Goal: Task Accomplishment & Management: Manage account settings

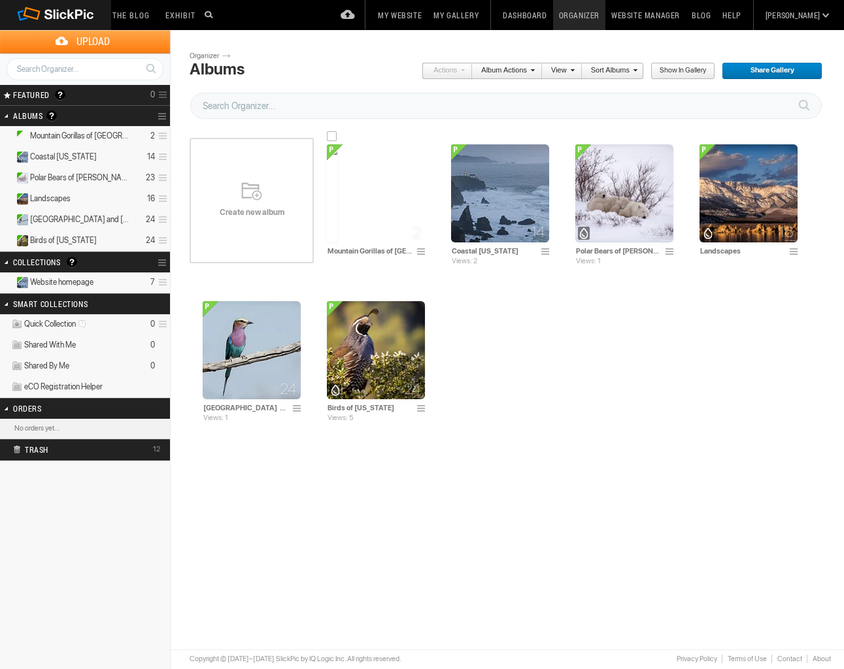
click at [337, 195] on img at bounding box center [332, 193] width 10 height 98
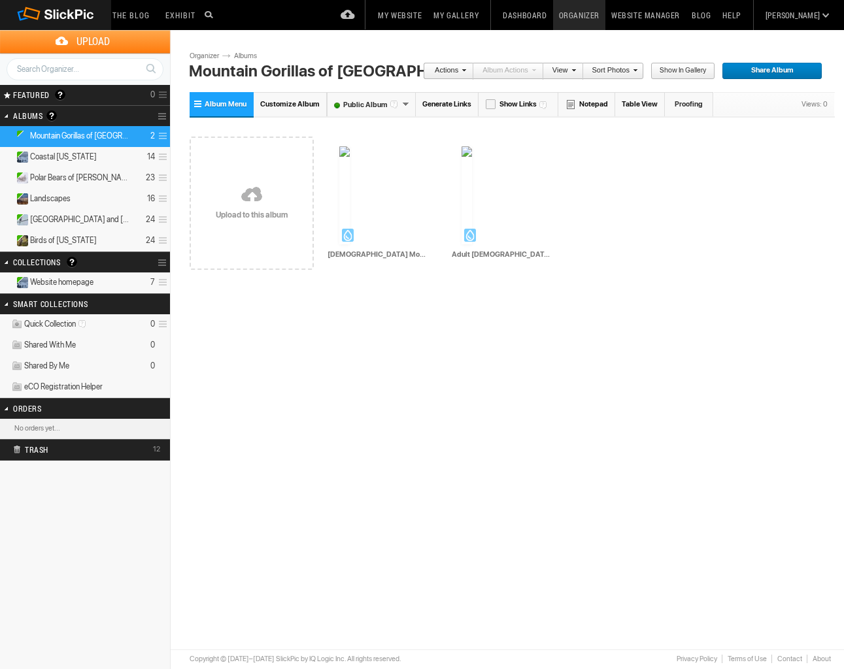
click at [90, 39] on span "Upload" at bounding box center [93, 41] width 154 height 23
click at [389, 222] on img at bounding box center [392, 195] width 98 height 98
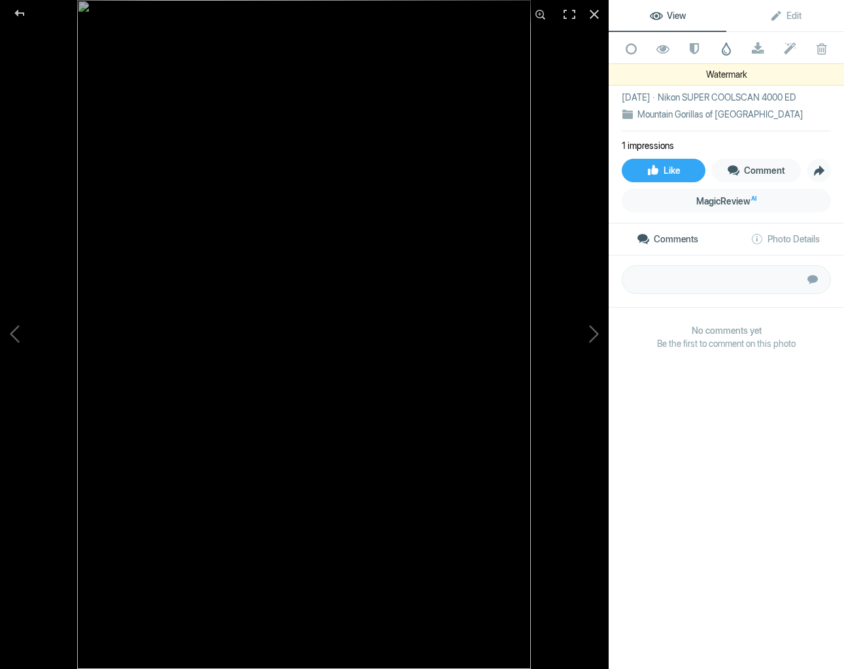
click at [726, 51] on span at bounding box center [726, 48] width 13 height 13
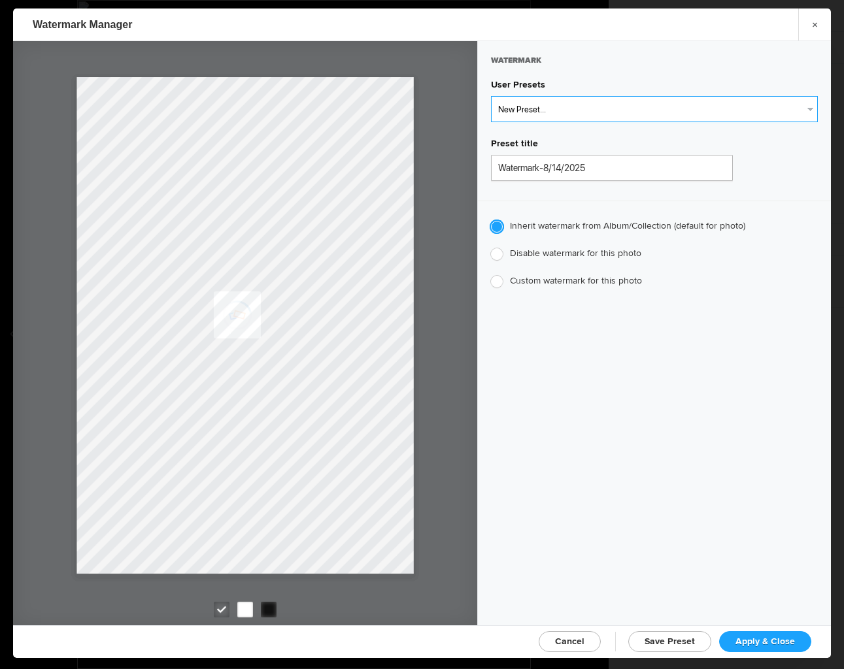
select select "1: Object"
type input "Watermark-7/22/2025"
radio input "false"
radio input "true"
type input "[PERSON_NAME]"
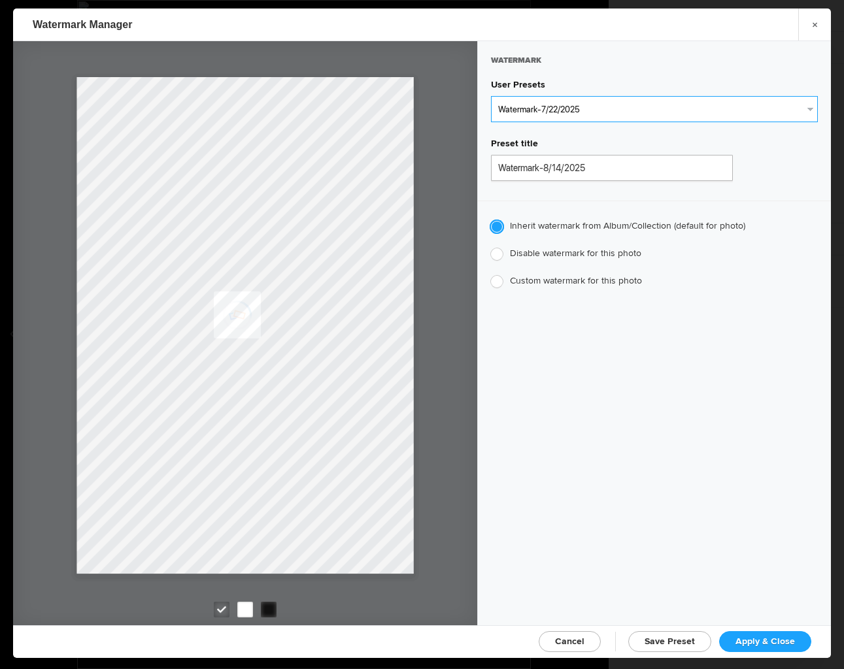
radio input "false"
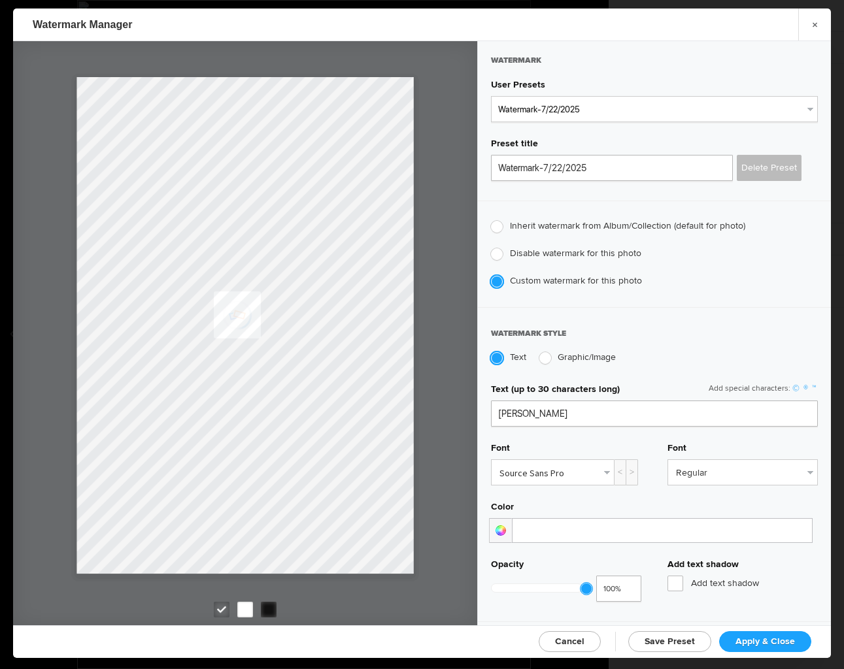
drag, startPoint x: 786, startPoint y: 639, endPoint x: 797, endPoint y: 616, distance: 24.8
click at [786, 638] on span "Apply & Close" at bounding box center [764, 641] width 59 height 11
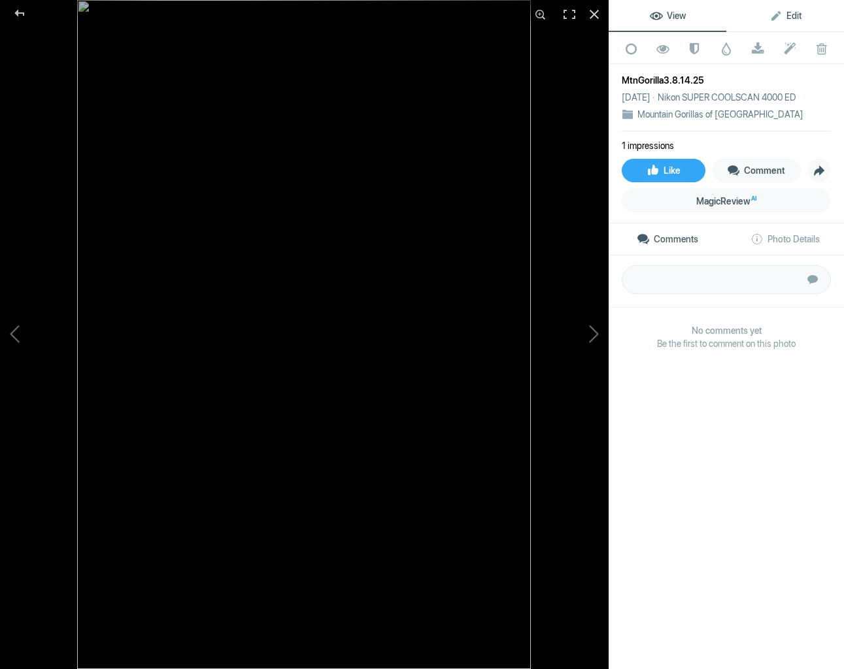
click at [795, 14] on span "Edit" at bounding box center [785, 15] width 32 height 10
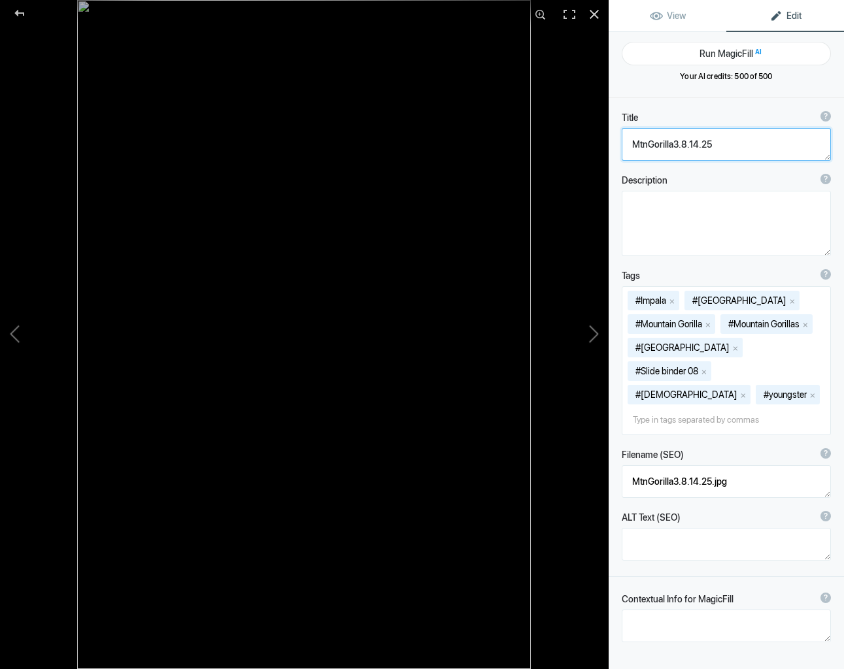
drag, startPoint x: 712, startPoint y: 143, endPoint x: 645, endPoint y: 137, distance: 67.0
click at [645, 136] on textarea at bounding box center [726, 144] width 209 height 33
type textarea "Mountain Gorilla Mother and Year Old Infant"
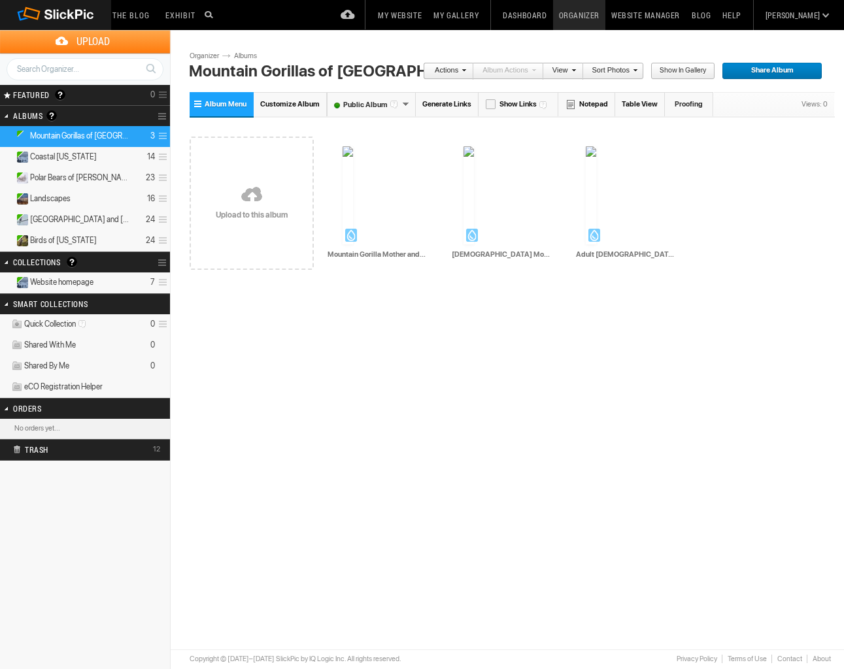
click at [89, 39] on span "Upload" at bounding box center [93, 41] width 154 height 23
click at [371, 204] on img at bounding box center [376, 199] width 98 height 98
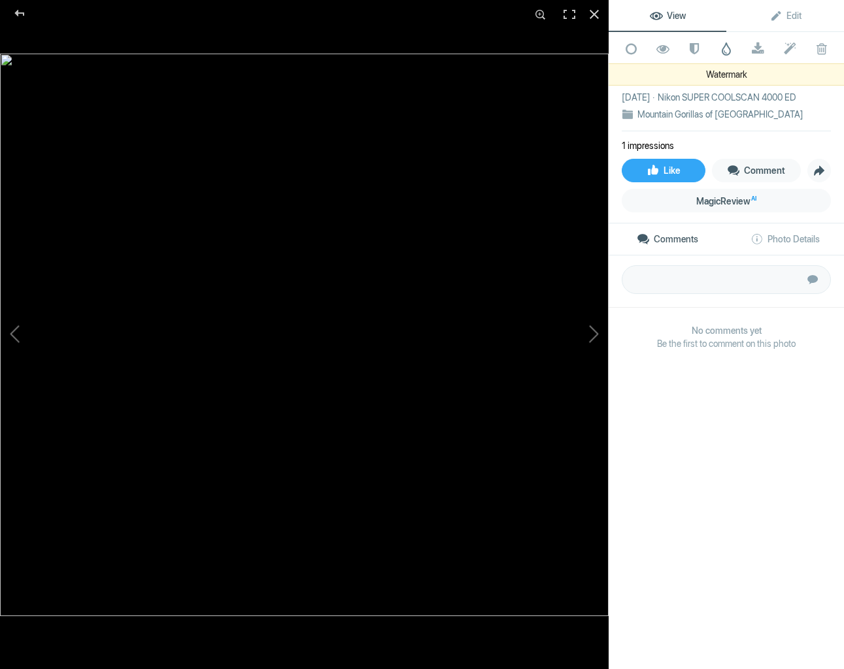
click at [725, 48] on span at bounding box center [726, 48] width 13 height 13
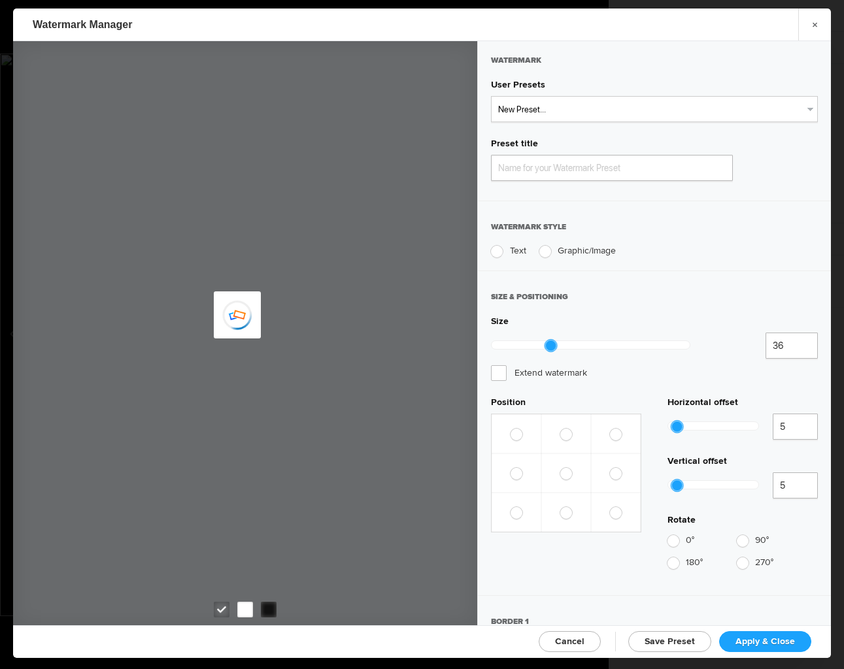
type input "Watermark-8/14/2025"
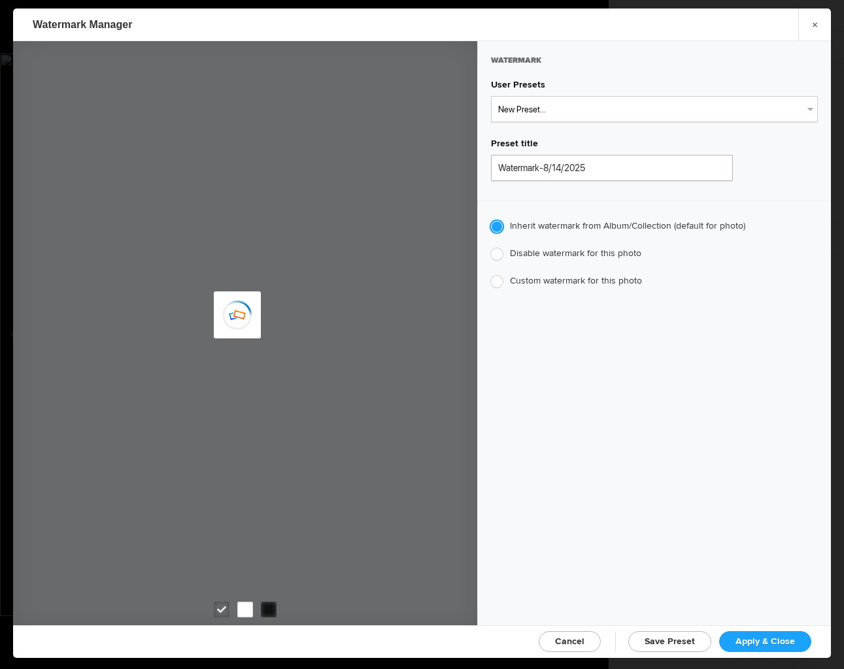
type input "JimLiskovec"
select select "1: Object"
type input "Watermark-7/22/2025"
type input "[PERSON_NAME]"
radio input "false"
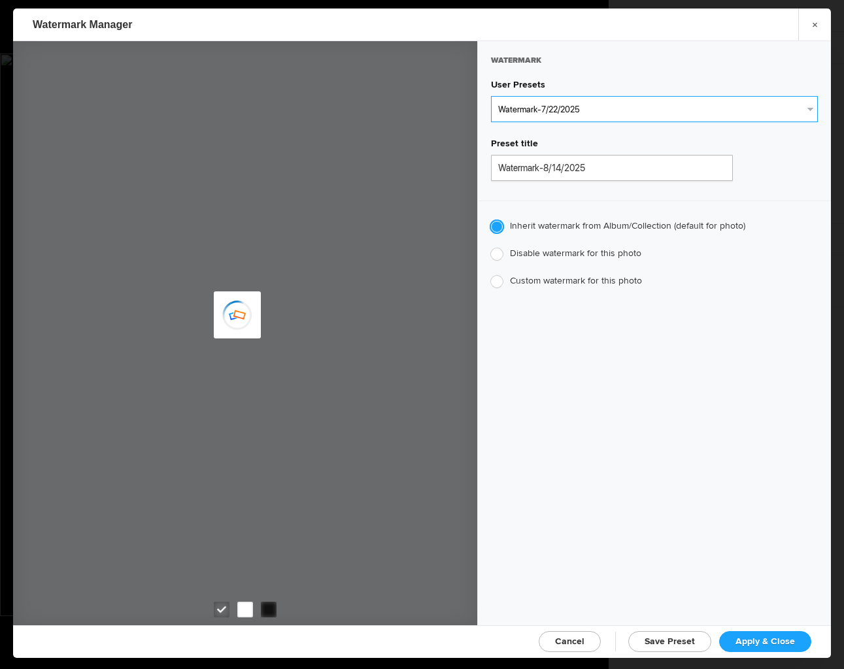
radio input "false"
radio input "true"
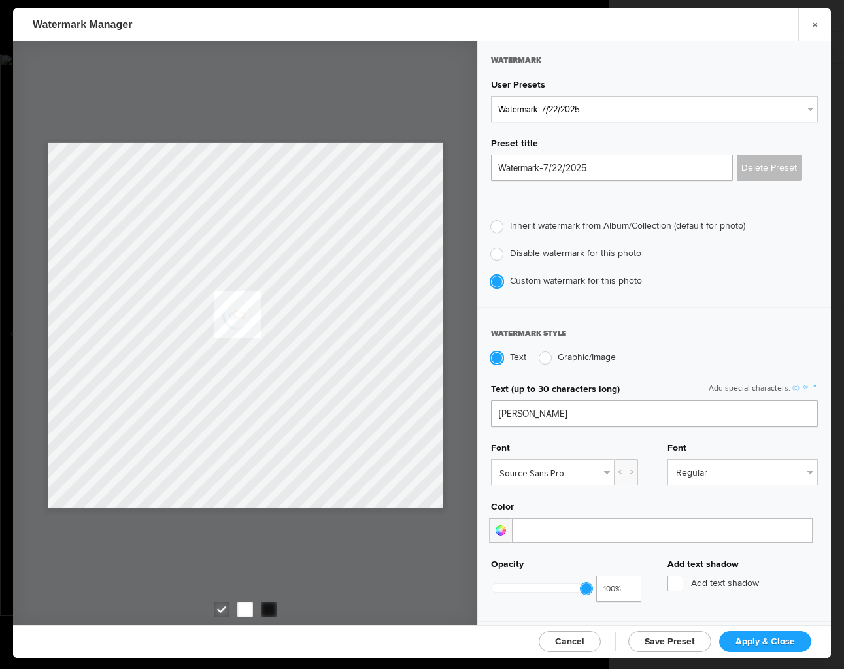
click at [771, 642] on span "Apply & Close" at bounding box center [764, 641] width 59 height 11
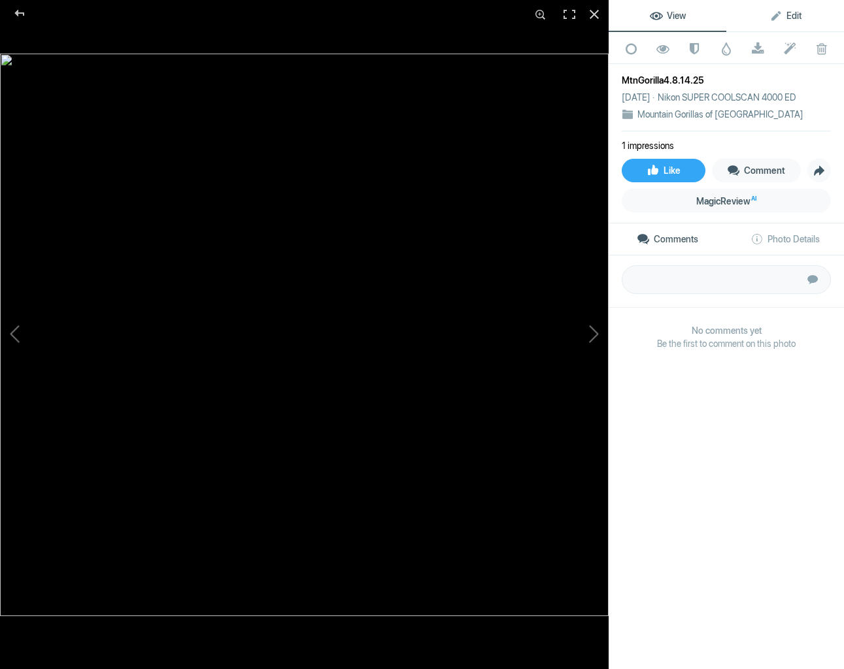
click at [793, 14] on span "Edit" at bounding box center [785, 15] width 32 height 10
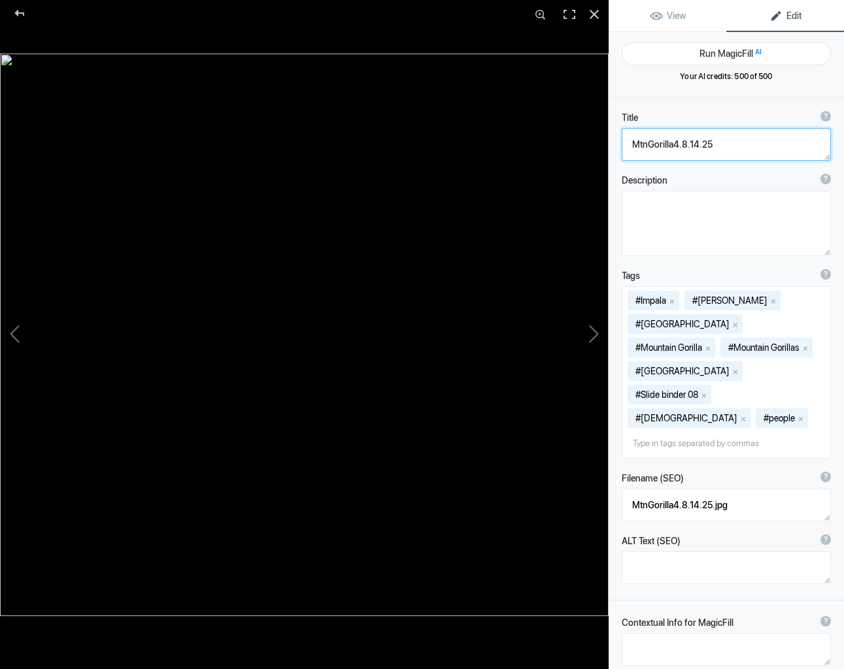
drag, startPoint x: 712, startPoint y: 145, endPoint x: 627, endPoint y: 142, distance: 84.4
click at [627, 142] on textarea at bounding box center [726, 144] width 209 height 33
type textarea "Mountain Gorilla Close Up"
click at [594, 12] on div at bounding box center [594, 14] width 29 height 29
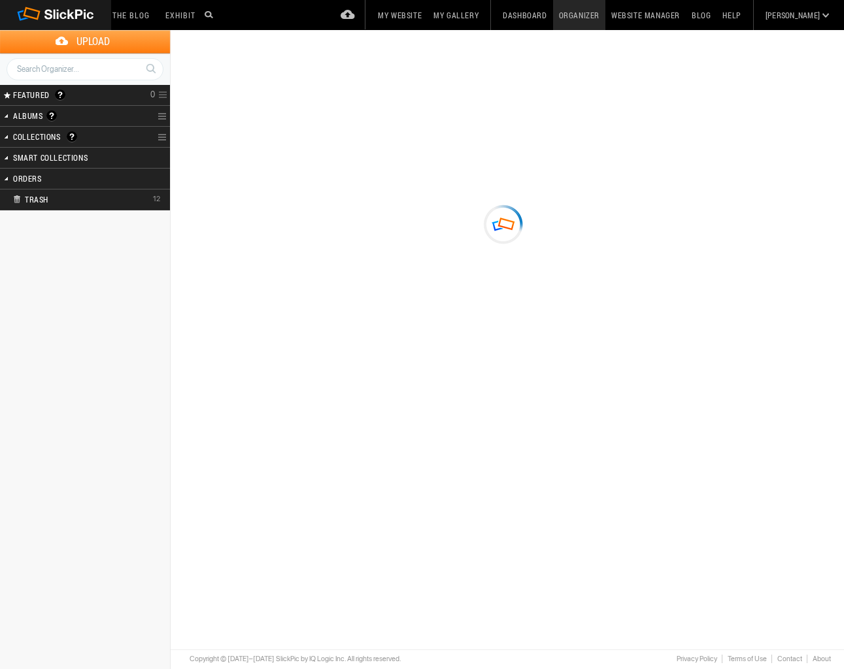
type input "Mountain Gorillas of [GEOGRAPHIC_DATA]"
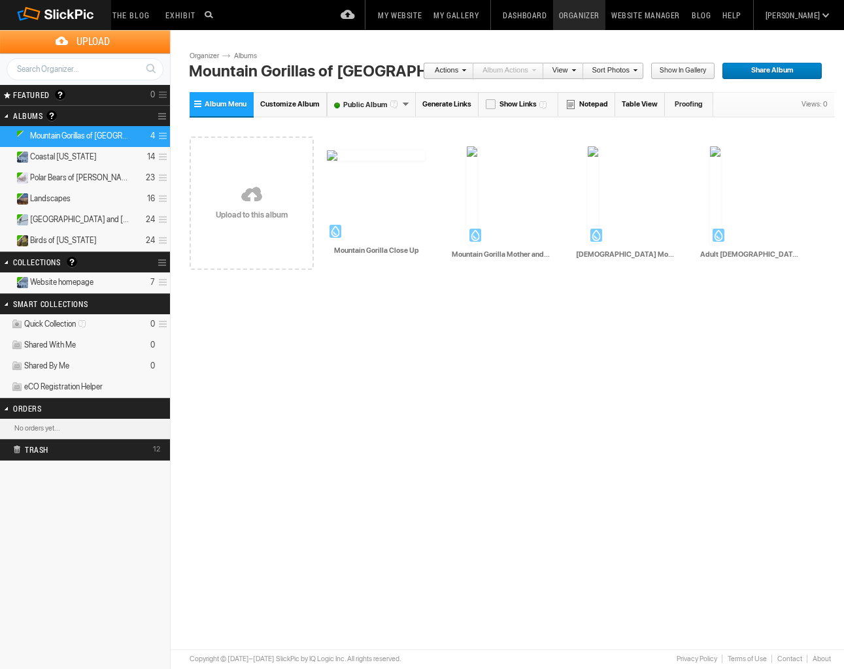
click at [299, 105] on span "Customize Album" at bounding box center [289, 104] width 59 height 8
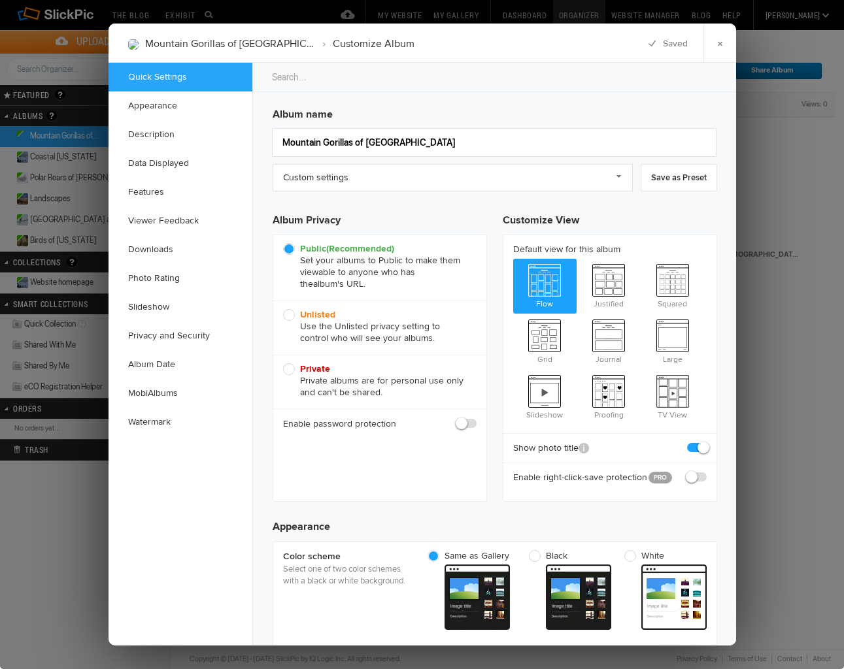
click at [290, 371] on span "Private Private albums are for personal use only and can't be shared." at bounding box center [376, 380] width 187 height 35
click at [283, 363] on input "Private Private albums are for personal use only and can't be shared." at bounding box center [282, 363] width 1 height 1
radio input "true"
click at [167, 133] on link "Description" at bounding box center [181, 134] width 144 height 29
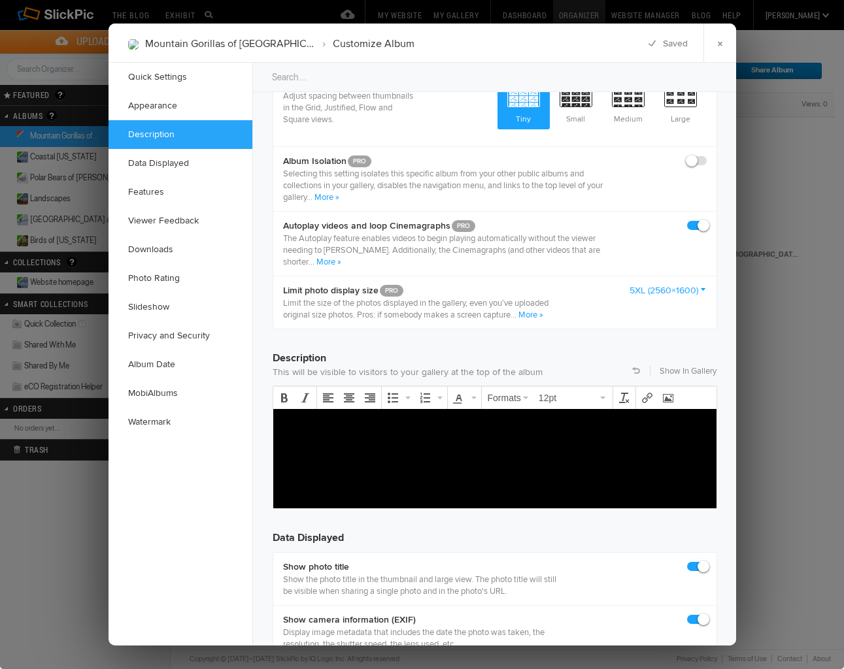
scroll to position [1015, 0]
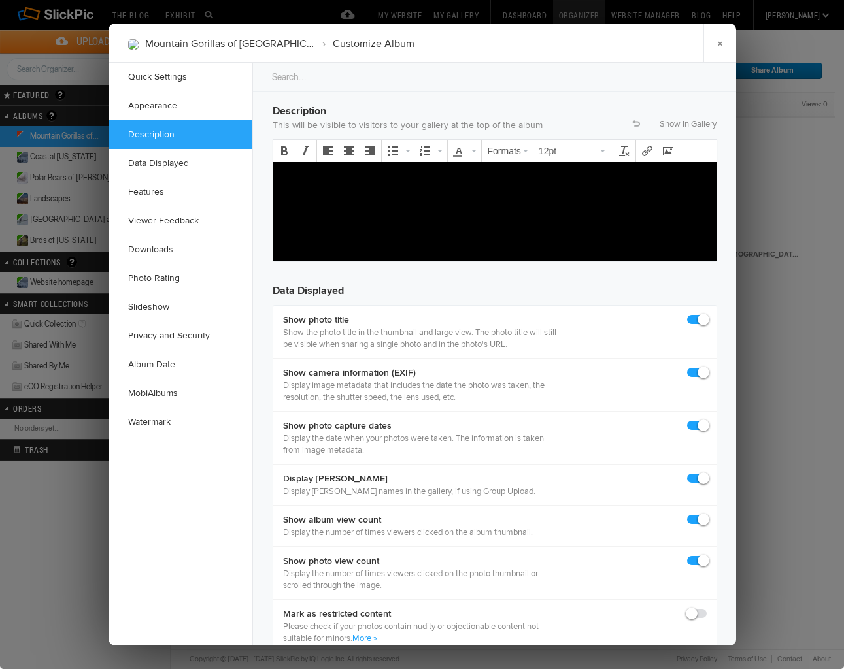
click at [286, 175] on p at bounding box center [494, 177] width 422 height 16
drag, startPoint x: 298, startPoint y: 176, endPoint x: 301, endPoint y: 182, distance: 6.7
click at [298, 176] on p "MOuntain" at bounding box center [494, 177] width 422 height 16
click at [333, 180] on p "Mountain" at bounding box center [494, 177] width 422 height 16
click at [429, 176] on p "Mountain Gorillas occur only in Cnetral Africa" at bounding box center [494, 177] width 422 height 16
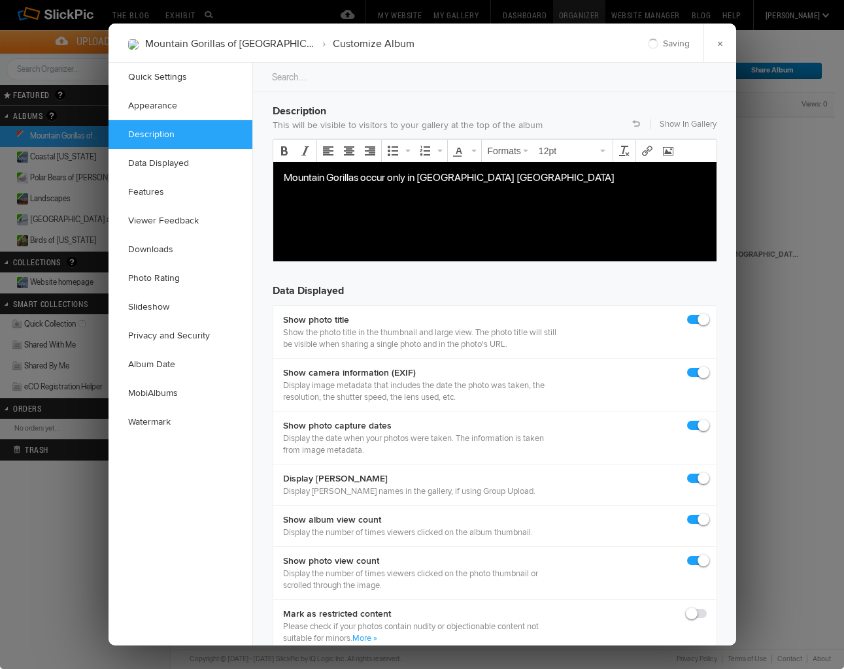
click at [437, 176] on p "Mountain Gorillas occur only in Cnetral Africa" at bounding box center [494, 177] width 422 height 16
drag, startPoint x: 418, startPoint y: 176, endPoint x: 460, endPoint y: 182, distance: 42.3
click at [426, 178] on p "Mountain Gorillas occur only in Central Africa" at bounding box center [494, 177] width 422 height 16
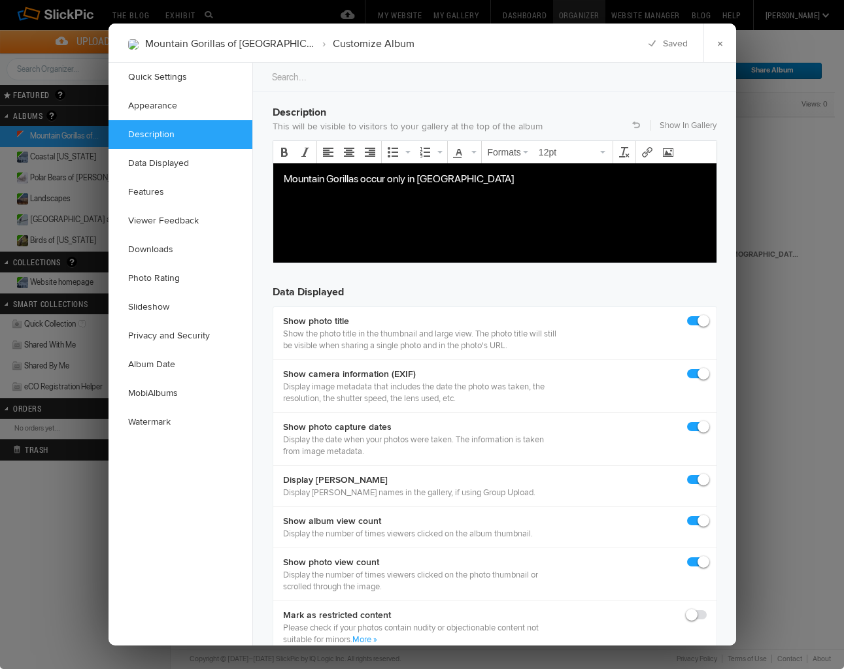
click at [439, 202] on body "Mountain Gorillas occur only in Central Africa" at bounding box center [494, 199] width 433 height 56
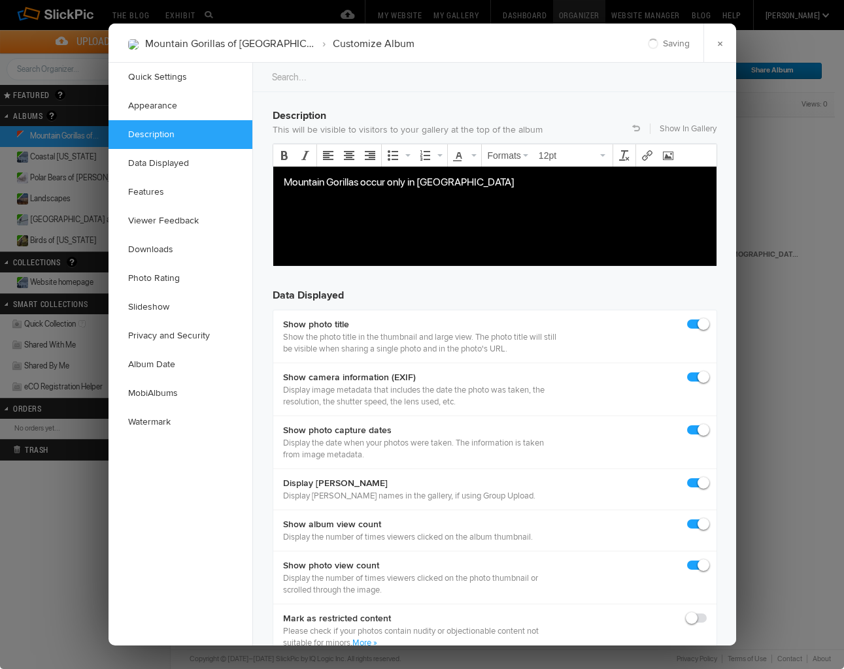
scroll to position [1009, 0]
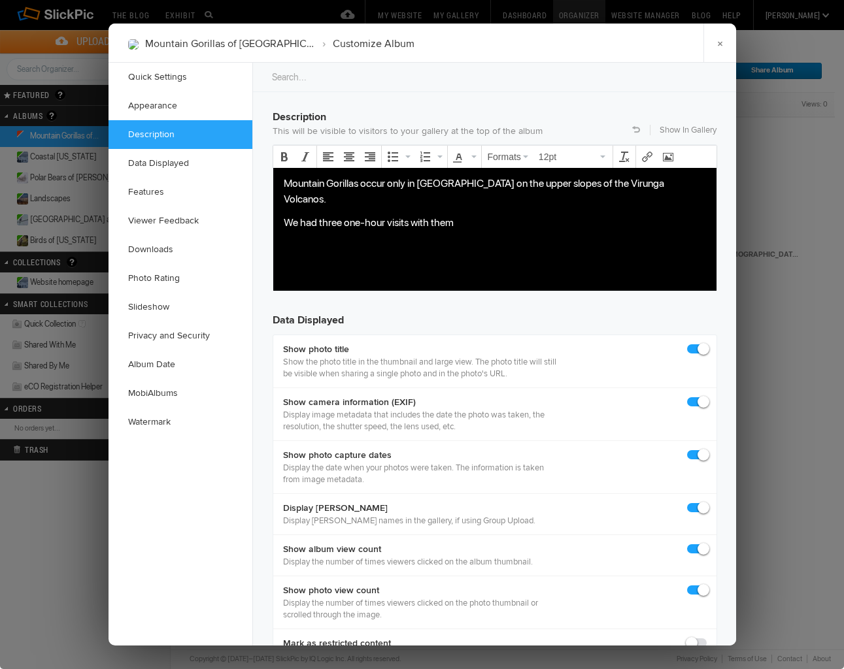
click at [341, 214] on p "We had three one-hour visits with them" at bounding box center [494, 222] width 422 height 16
click at [442, 214] on p "We had three, magical, one-hour visits with them" at bounding box center [494, 222] width 422 height 16
click at [499, 214] on p "We had three, magical, one-hour visits with them" at bounding box center [494, 222] width 422 height 16
click at [666, 183] on p "Mountain Gorillas occur only in Central Africa on the upper slopes of the Virun…" at bounding box center [494, 190] width 422 height 31
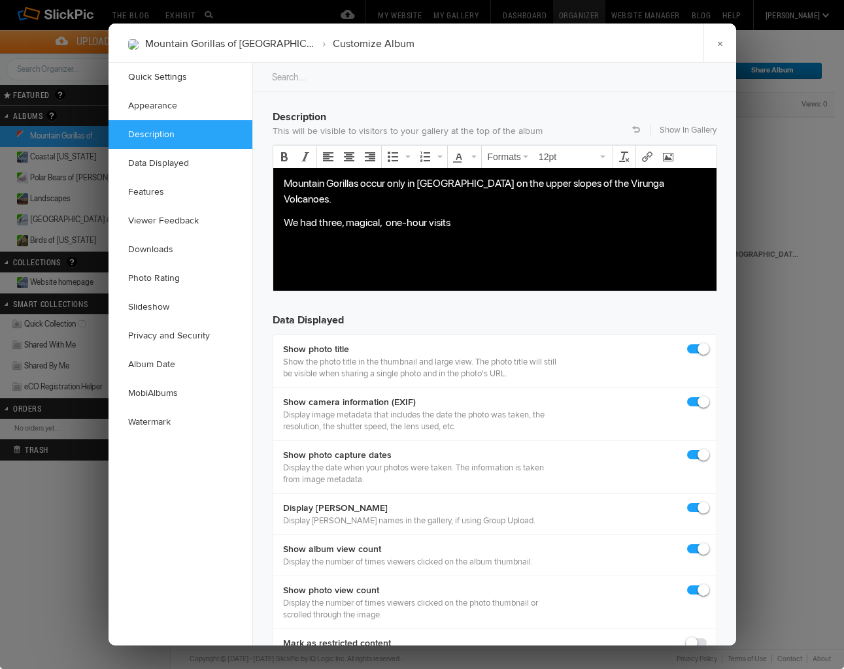
click at [453, 214] on p "We had three, magical, one-hour visits" at bounding box center [494, 222] width 422 height 16
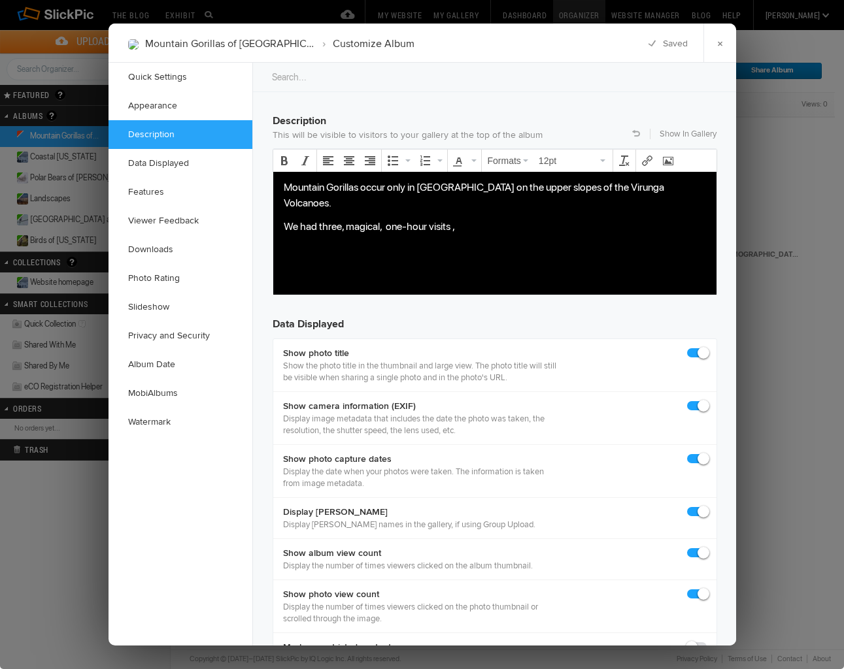
scroll to position [1004, 0]
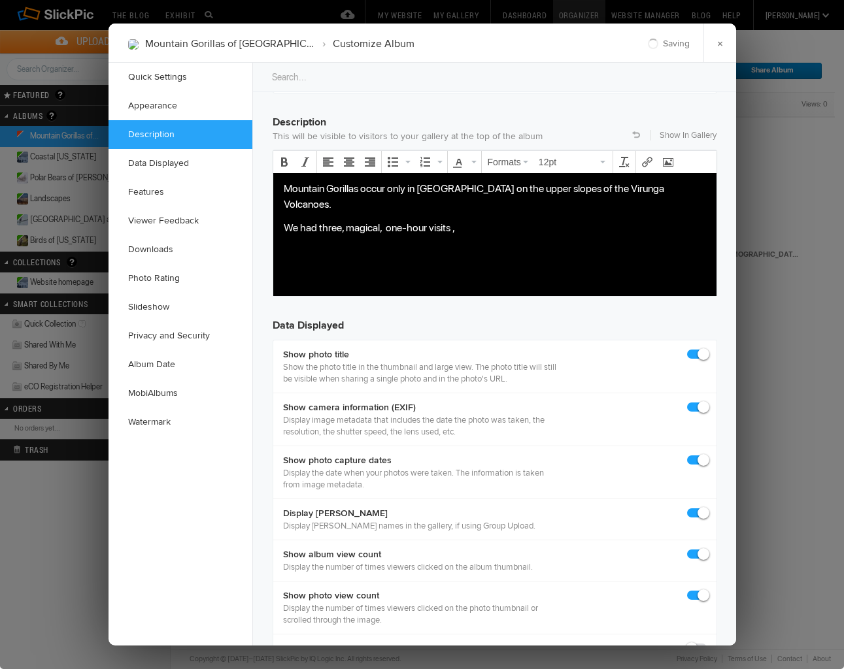
drag, startPoint x: 280, startPoint y: 184, endPoint x: 424, endPoint y: 228, distance: 149.9
click at [424, 226] on body "Mountain Gorillas occur only in Central Africa on the upper slopes of the Virun…" at bounding box center [494, 227] width 433 height 95
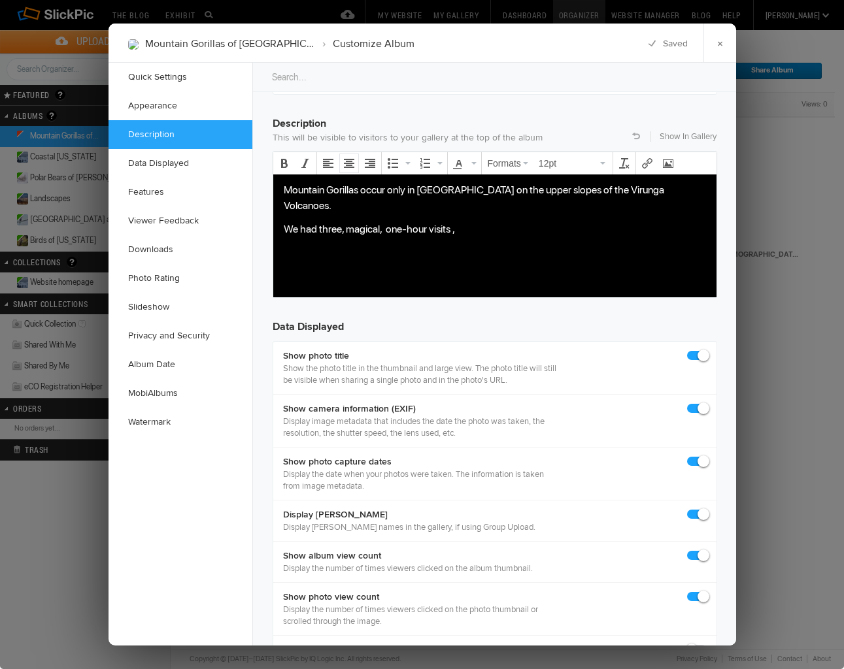
click at [350, 161] on icon "Align center" at bounding box center [349, 163] width 10 height 10
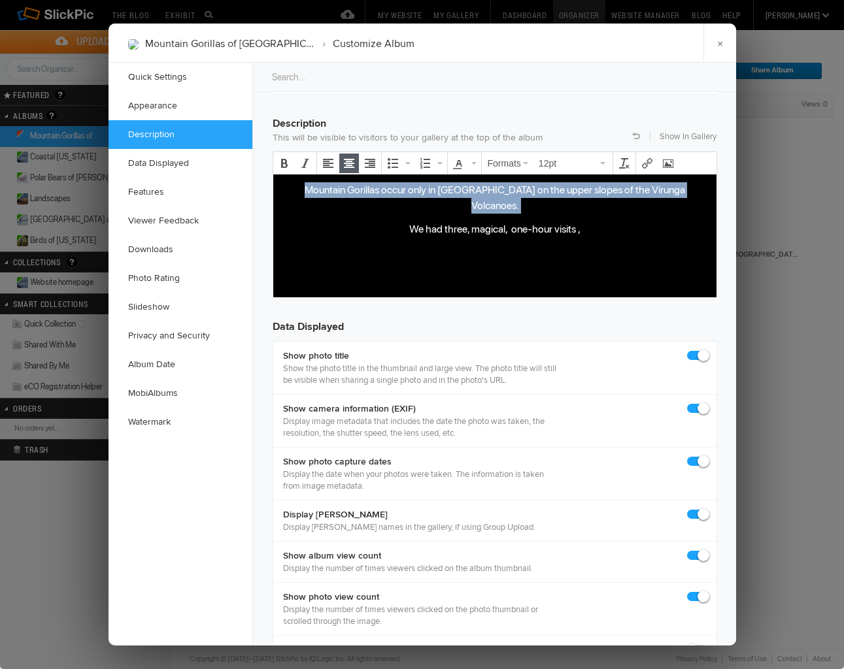
click at [580, 221] on p "We had three, magical, one-hour visits ," at bounding box center [494, 229] width 422 height 16
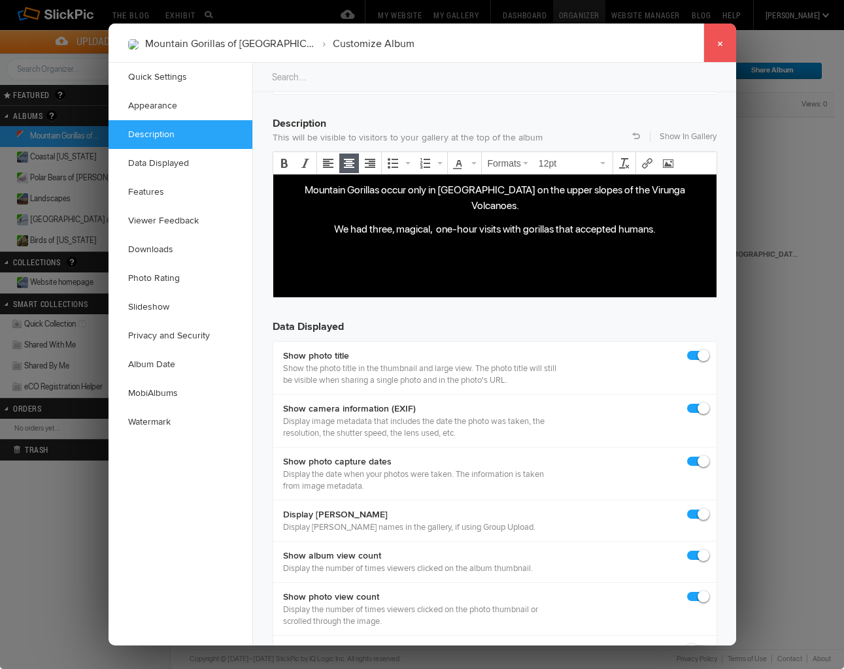
click at [720, 41] on link "×" at bounding box center [719, 43] width 33 height 39
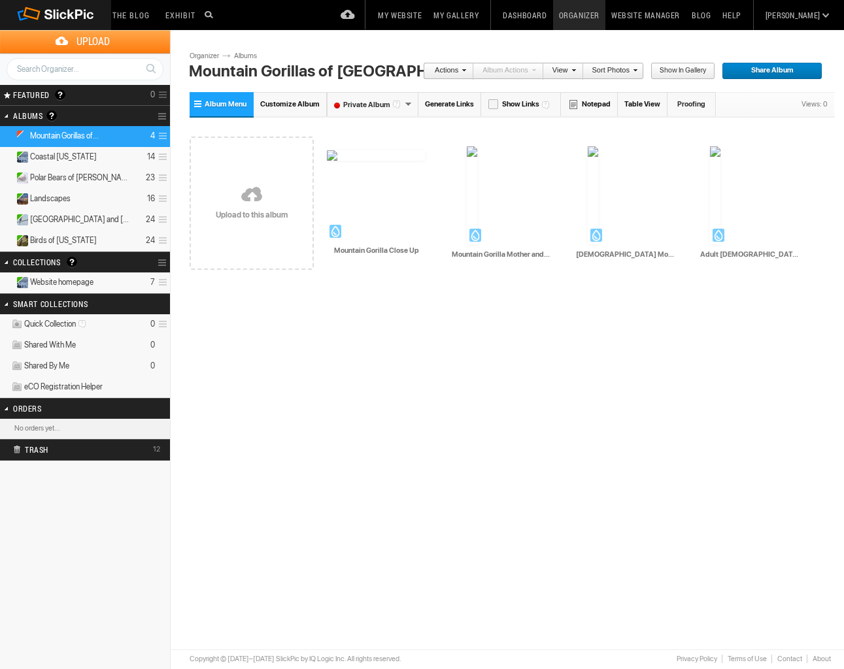
scroll to position [0, 0]
click at [367, 161] on img at bounding box center [376, 155] width 98 height 10
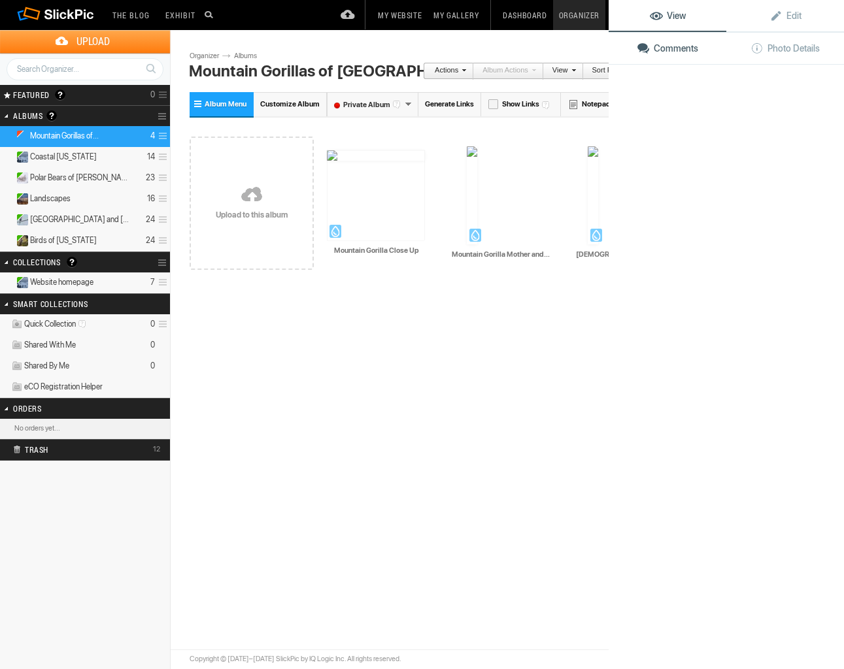
click at [367, 224] on img at bounding box center [376, 195] width 98 height 91
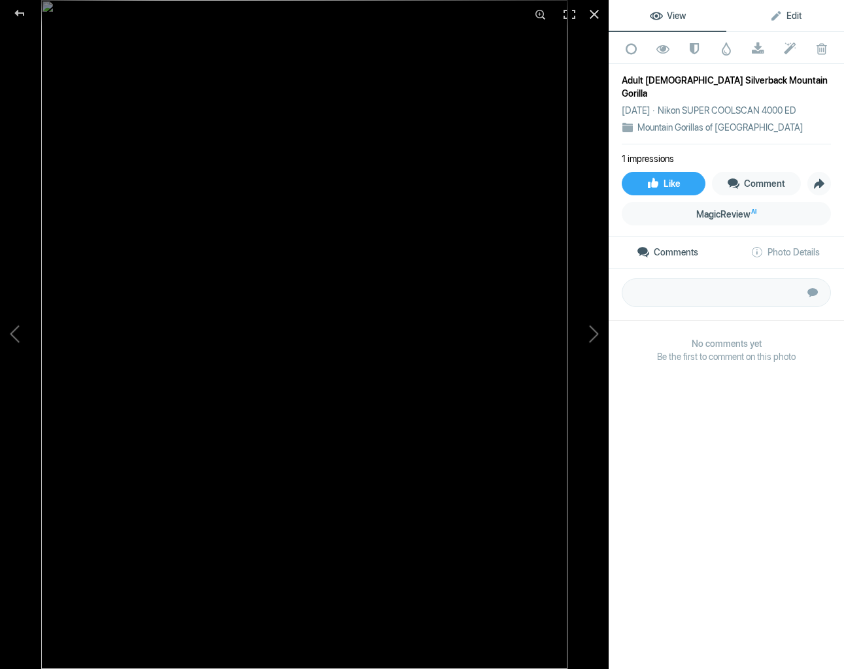
click at [794, 13] on span "Edit" at bounding box center [785, 15] width 32 height 10
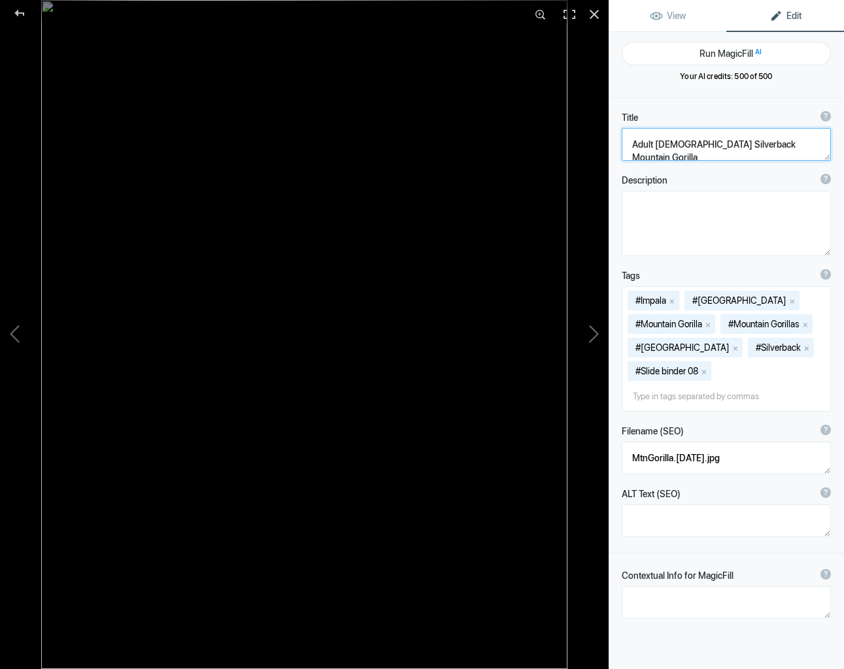
click at [719, 144] on textarea at bounding box center [726, 144] width 209 height 33
click at [747, 147] on textarea at bounding box center [726, 144] width 209 height 33
type textarea "Adult Male Mountain Gorilla Silverback"
click at [594, 11] on div at bounding box center [594, 14] width 29 height 29
